Goal: Find contact information: Find contact information

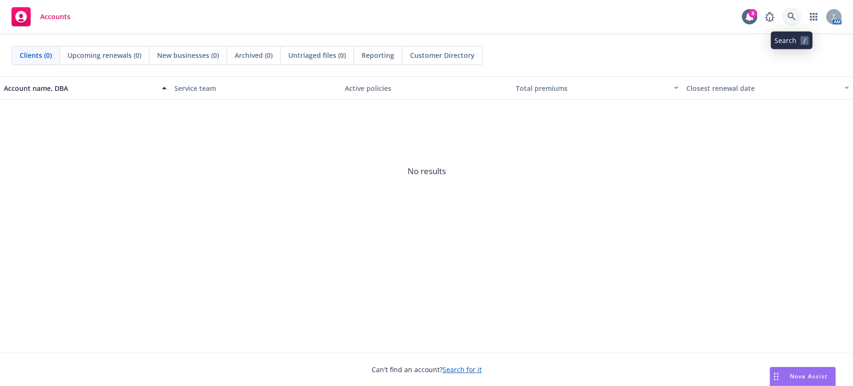
click at [798, 13] on link at bounding box center [791, 16] width 19 height 19
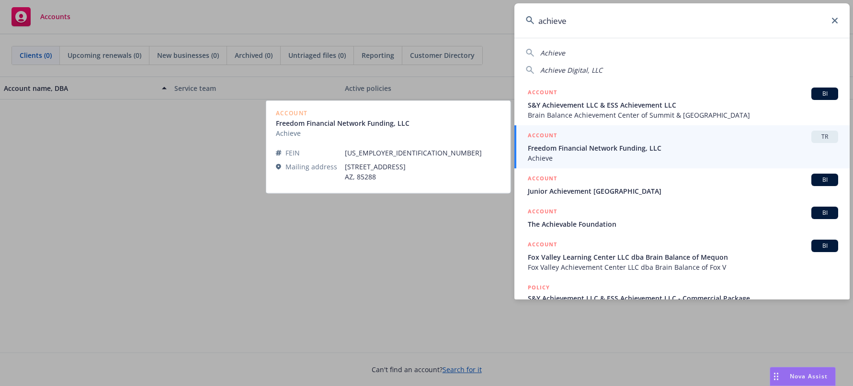
type input "achieve"
click at [682, 147] on span "Freedom Financial Network Funding, LLC" at bounding box center [683, 148] width 310 height 10
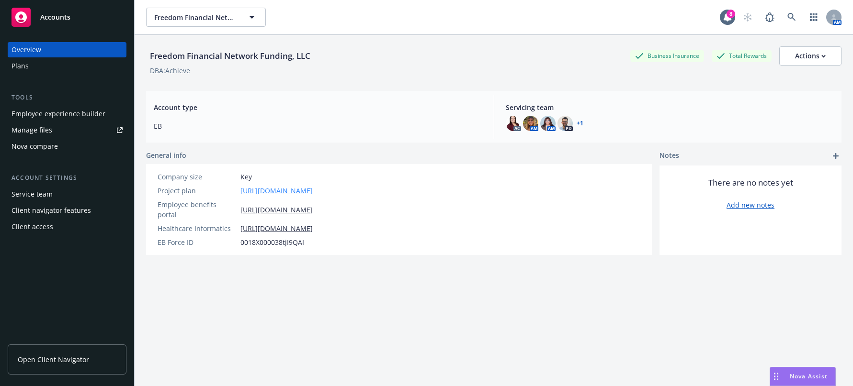
click at [313, 188] on link "[URL][DOMAIN_NAME]" at bounding box center [276, 191] width 72 height 10
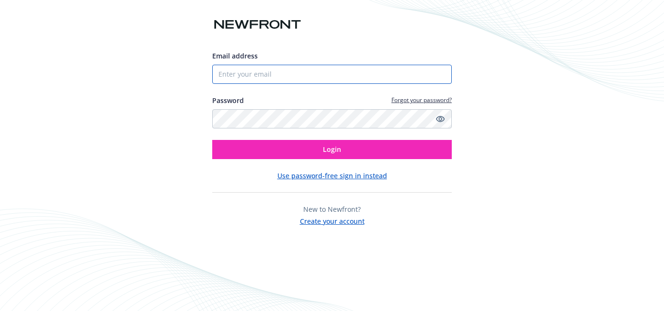
click at [252, 71] on input "Email address" at bounding box center [331, 74] width 239 height 19
type input "rachel.scott@newfront.com"
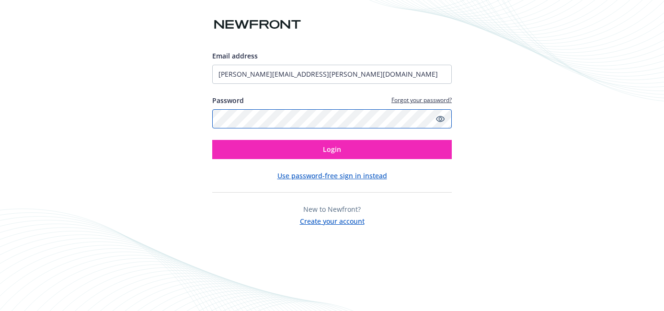
click at [212, 140] on button "Login" at bounding box center [331, 149] width 239 height 19
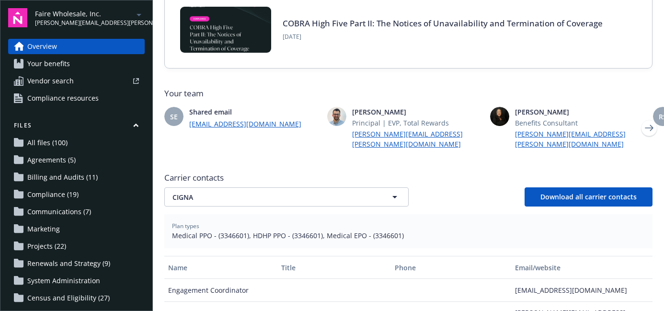
scroll to position [204, 0]
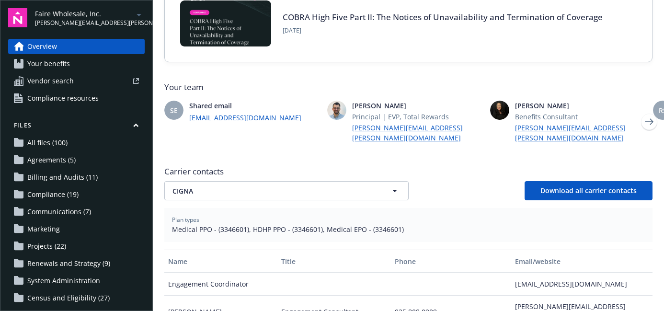
click at [235, 170] on div "Carrier contacts CIGNA CIGNA Download all carrier contacts" at bounding box center [408, 183] width 488 height 34
click at [235, 181] on button "CIGNA" at bounding box center [286, 190] width 244 height 19
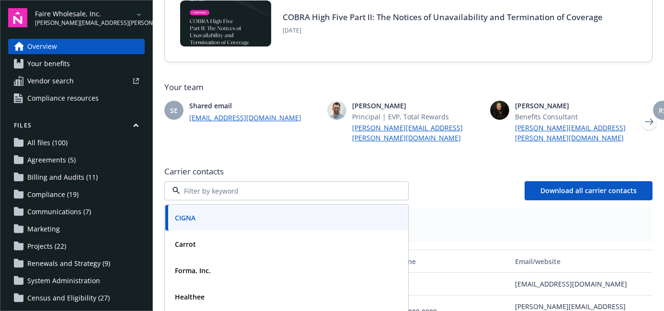
click at [240, 166] on span "Carrier contacts" at bounding box center [408, 171] width 488 height 11
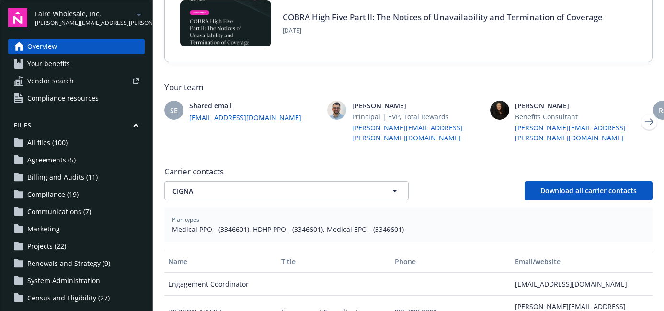
click at [58, 45] on link "Overview" at bounding box center [76, 46] width 136 height 15
click at [53, 61] on span "Your benefits" at bounding box center [48, 63] width 43 height 15
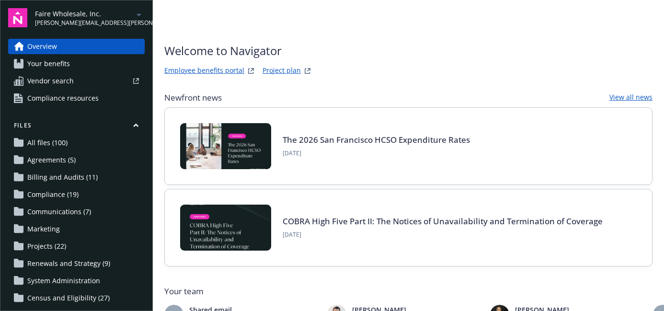
click at [69, 58] on link "Your benefits" at bounding box center [76, 63] width 136 height 15
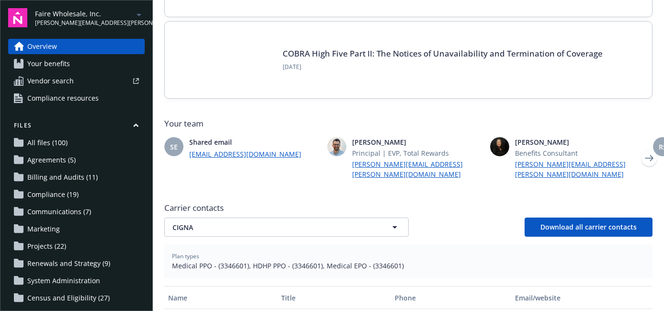
scroll to position [170, 0]
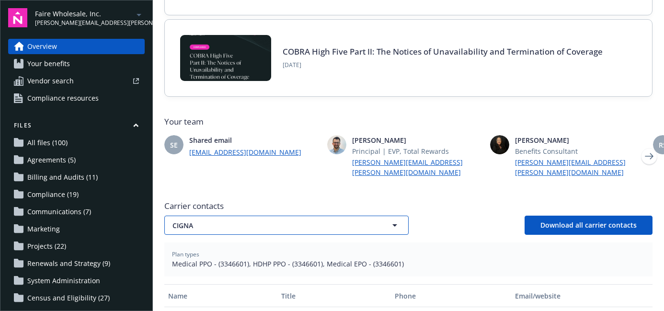
click at [219, 220] on span "CIGNA" at bounding box center [269, 225] width 194 height 10
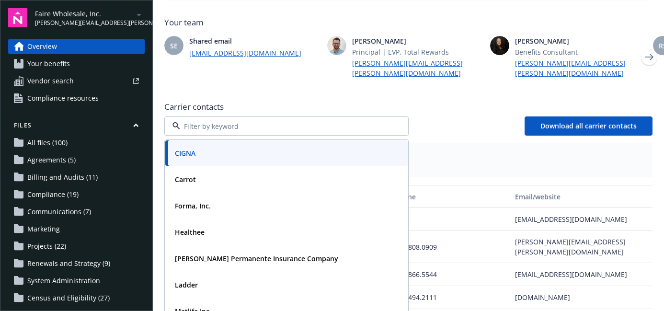
scroll to position [270, 0]
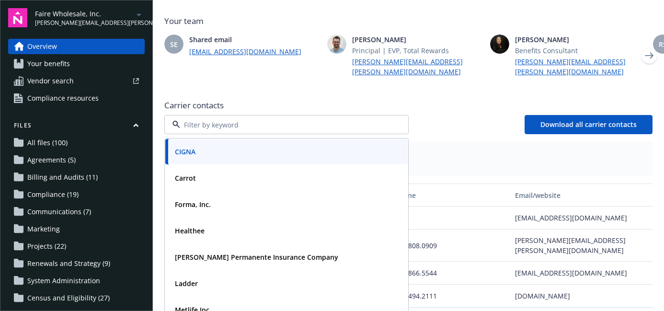
click at [212, 145] on div "CIGNA" at bounding box center [286, 152] width 231 height 14
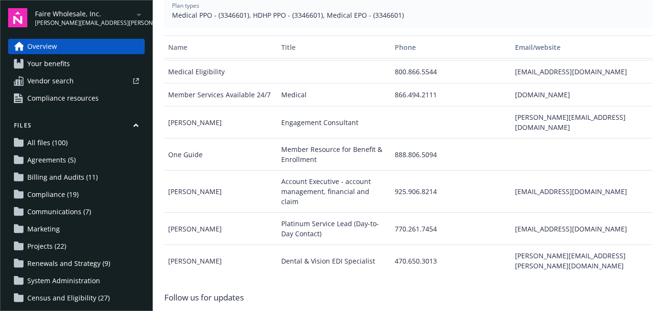
scroll to position [419, 0]
drag, startPoint x: 207, startPoint y: 203, endPoint x: 161, endPoint y: 200, distance: 46.5
copy div "[PERSON_NAME]"
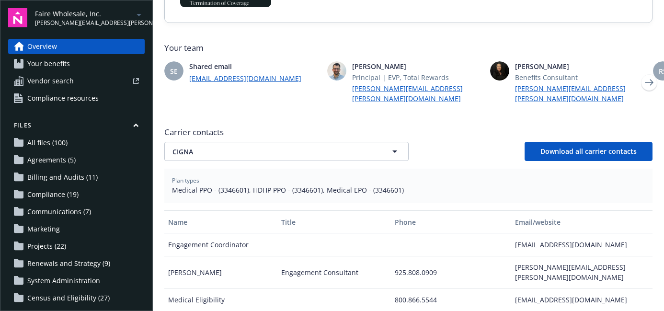
scroll to position [298, 0]
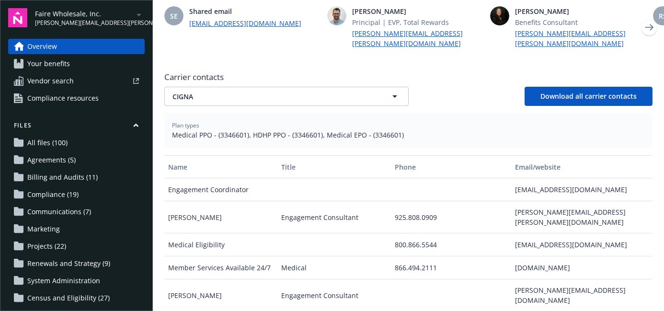
click at [236, 130] on span "Medical PPO - (3346601), HDHP PPO - (3346601), Medical EPO - (3346601)" at bounding box center [408, 135] width 473 height 10
copy span "3346601"
